Goal: Understand process/instructions

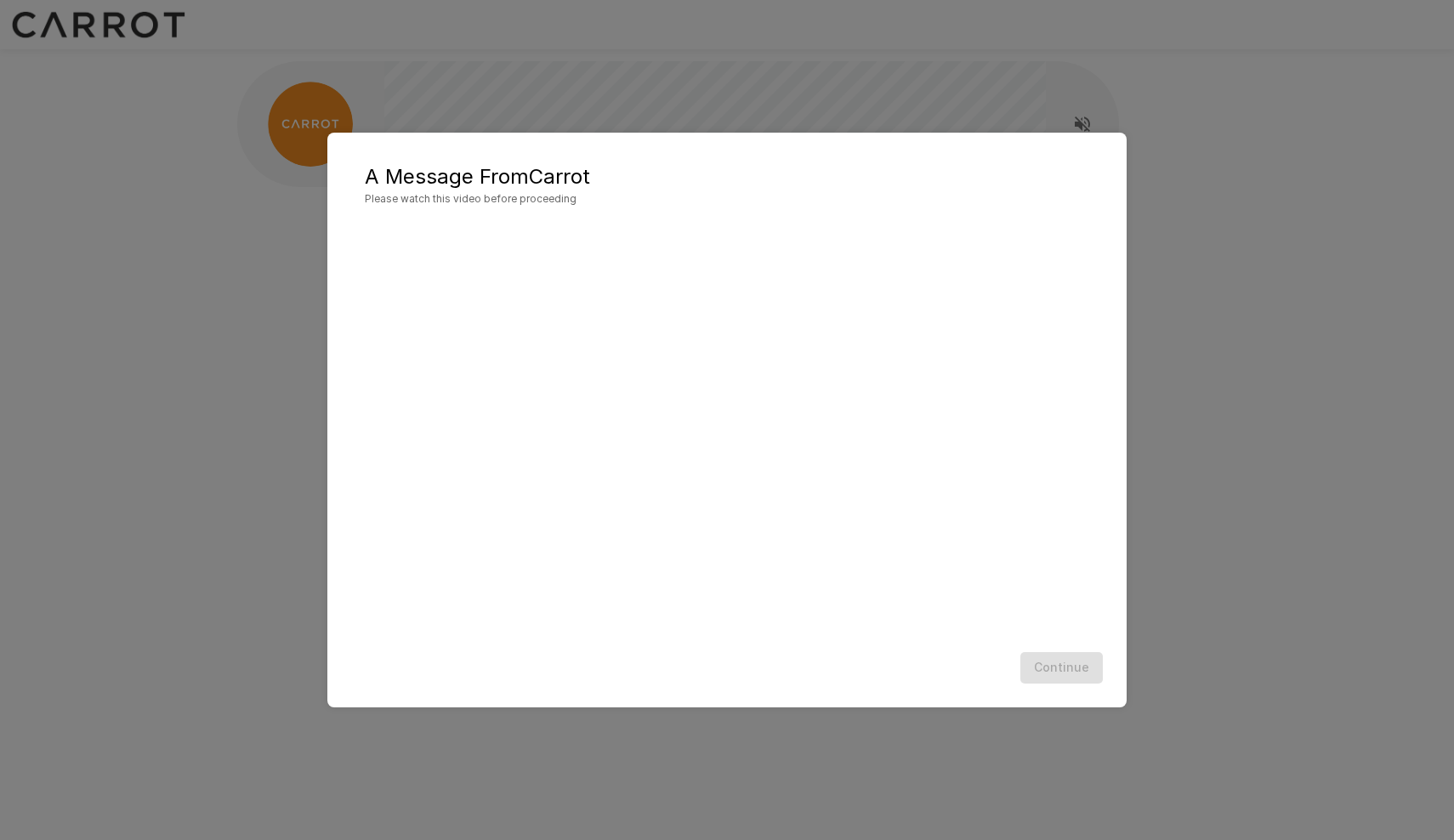
click at [1059, 678] on div "Continue" at bounding box center [727, 668] width 765 height 45
click at [852, 144] on div "A Message From Carrot Please watch this video before proceeding Continue" at bounding box center [727, 420] width 799 height 575
click at [873, 652] on div "Continue" at bounding box center [727, 668] width 765 height 45
click at [1057, 659] on div "Continue" at bounding box center [727, 668] width 765 height 45
click at [745, 173] on h5 "A Message From Carrot" at bounding box center [727, 176] width 725 height 27
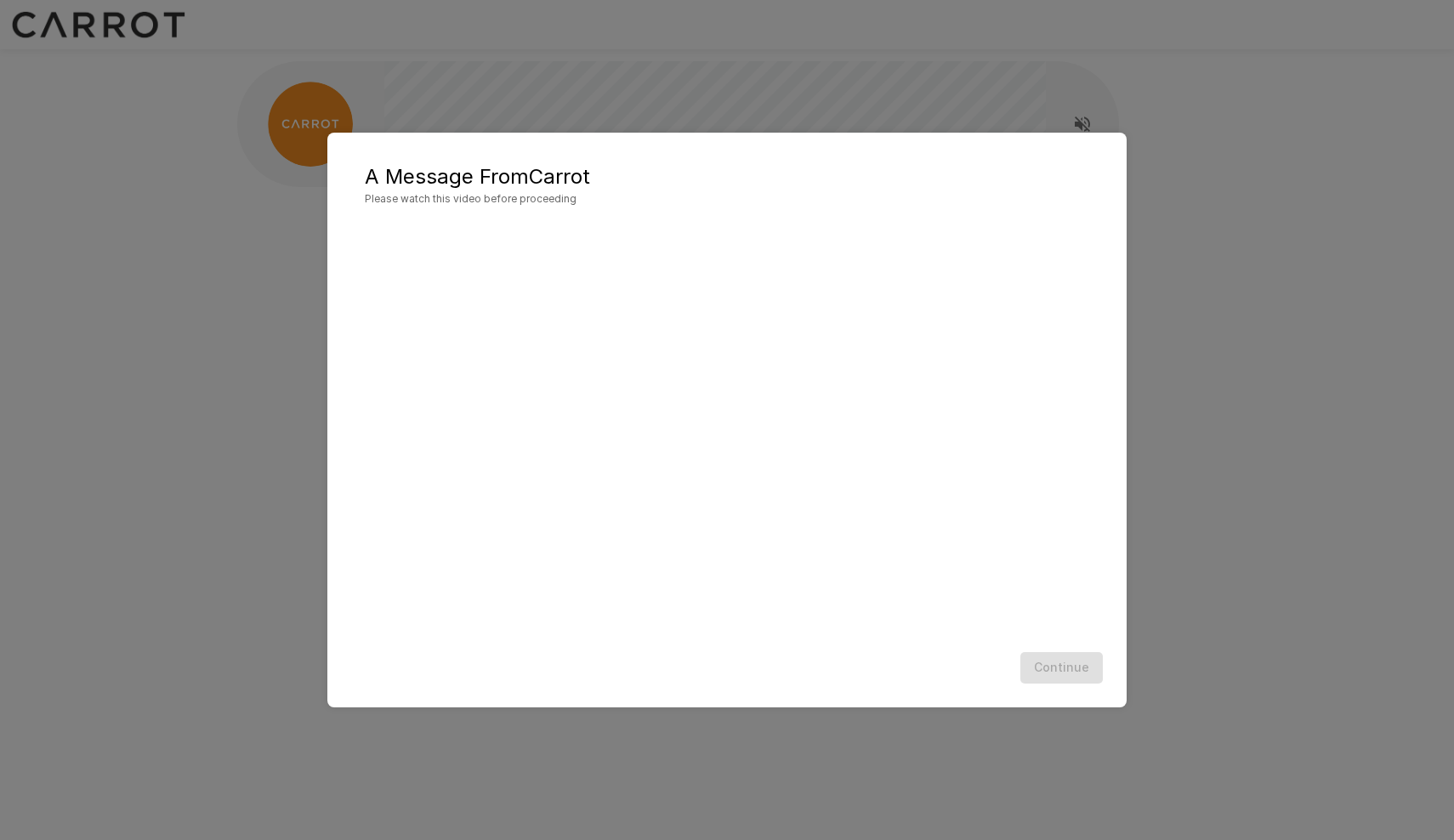
click at [1152, 125] on div "A Message From Carrot Please watch this video before proceeding Continue" at bounding box center [727, 420] width 1454 height 840
